Goal: Information Seeking & Learning: Learn about a topic

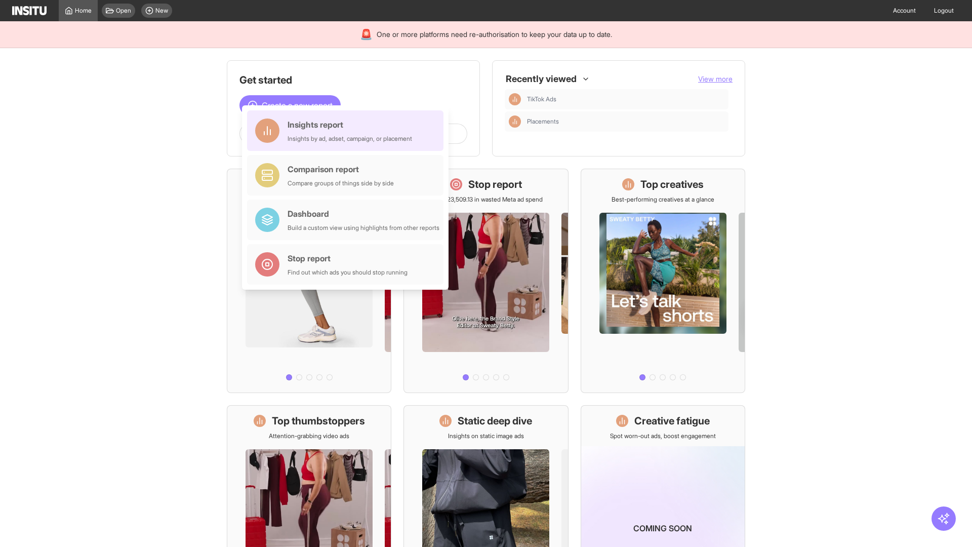
click at [348, 131] on div "Insights report Insights by ad, adset, campaign, or placement" at bounding box center [350, 130] width 125 height 24
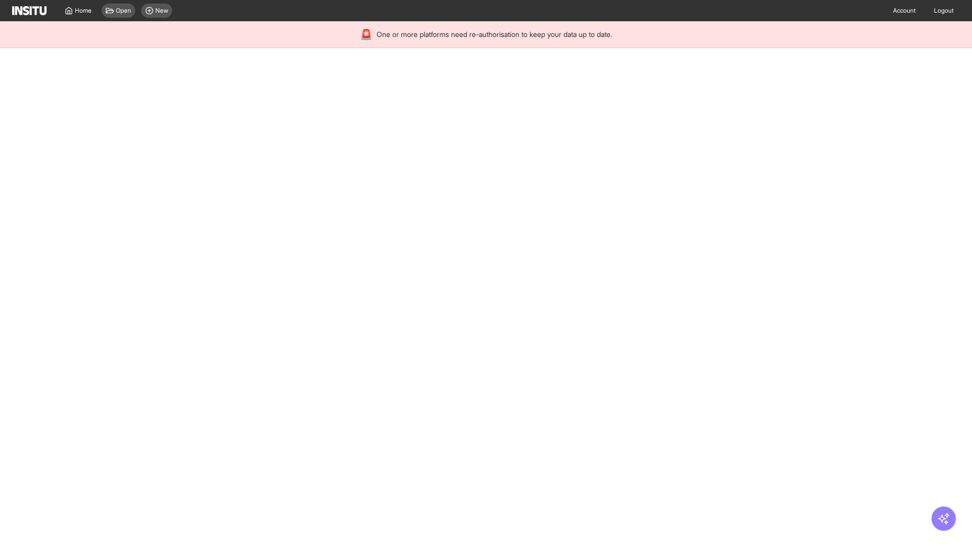
select select "**"
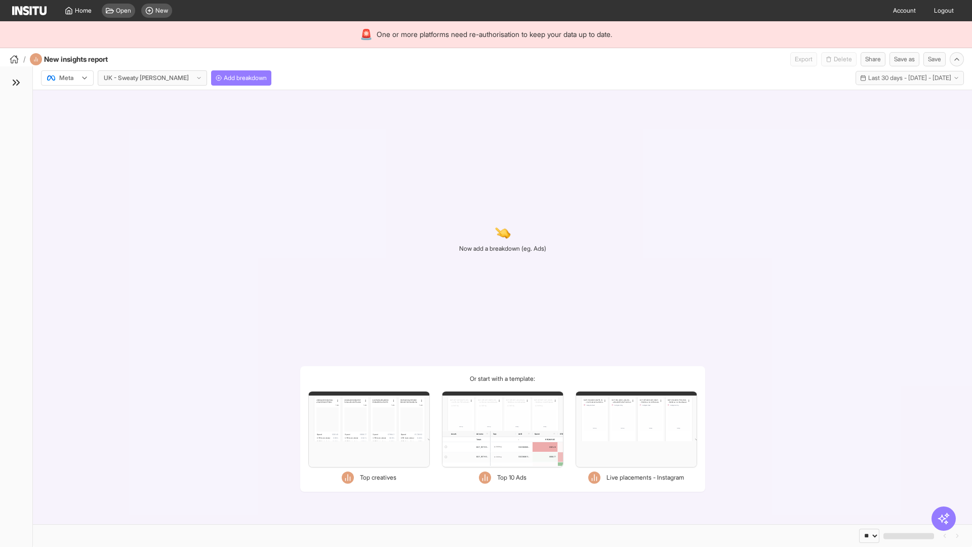
click at [67, 78] on div at bounding box center [60, 78] width 28 height 10
click at [69, 117] on span "TikTok" at bounding box center [68, 116] width 17 height 9
